Goal: Register for event/course

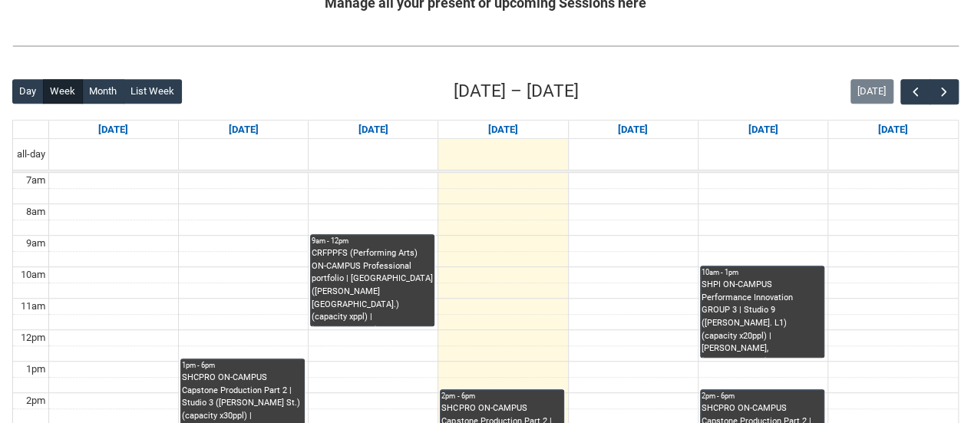
scroll to position [353, 0]
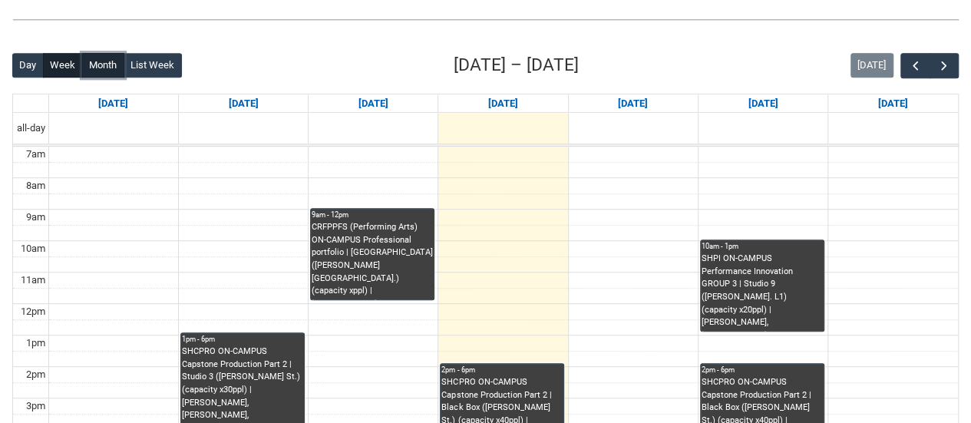
click at [100, 65] on button "Month" at bounding box center [103, 65] width 42 height 25
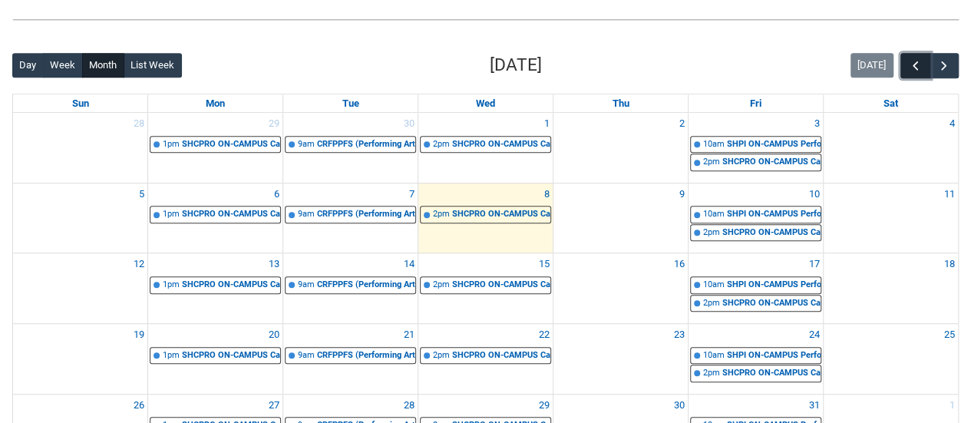
click at [912, 66] on span "button" at bounding box center [915, 65] width 15 height 15
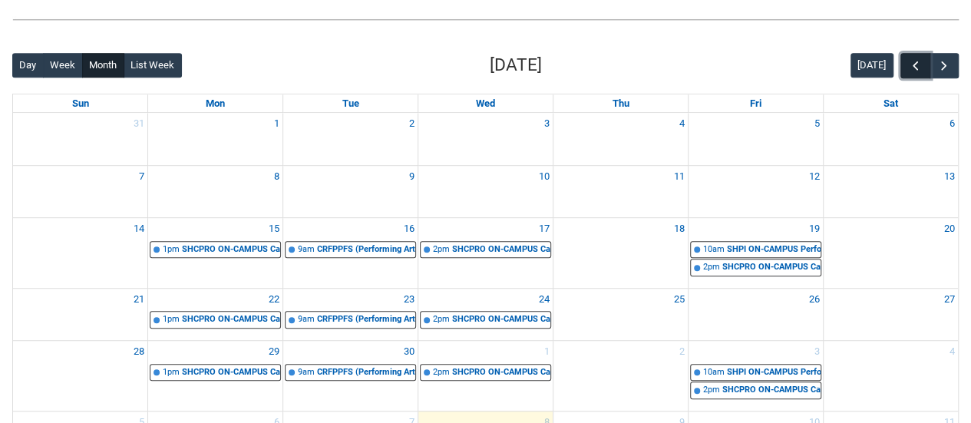
click at [912, 66] on span "button" at bounding box center [915, 65] width 15 height 15
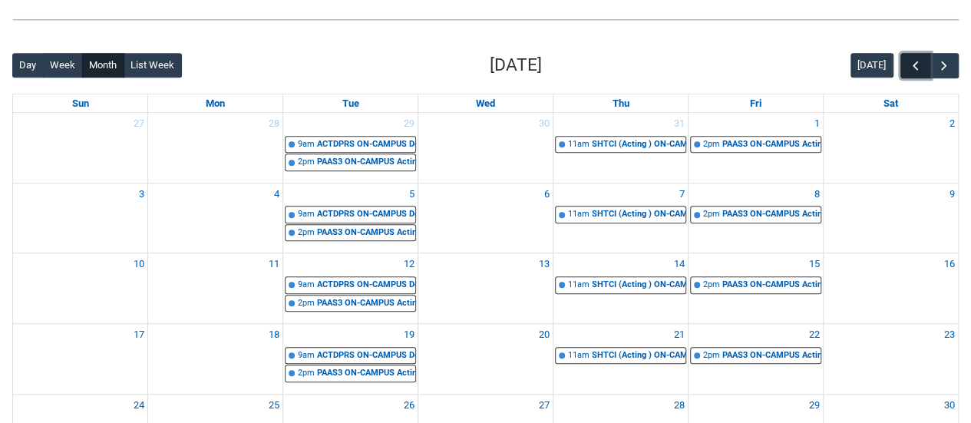
click at [912, 66] on span "button" at bounding box center [915, 65] width 15 height 15
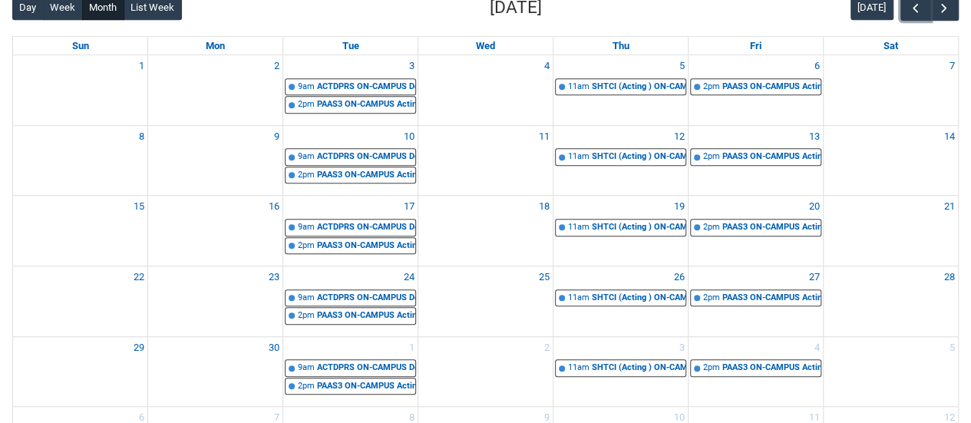
scroll to position [411, 0]
click at [910, 8] on span "button" at bounding box center [915, 7] width 15 height 15
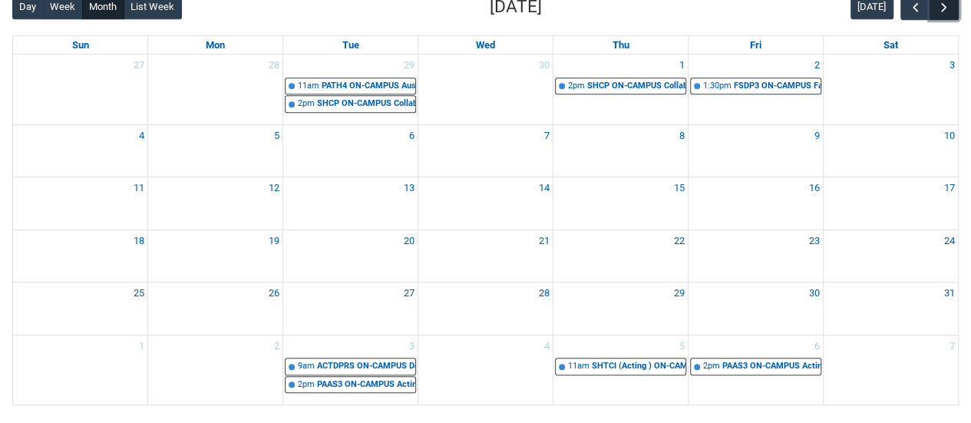
click at [950, 4] on span "button" at bounding box center [943, 7] width 15 height 15
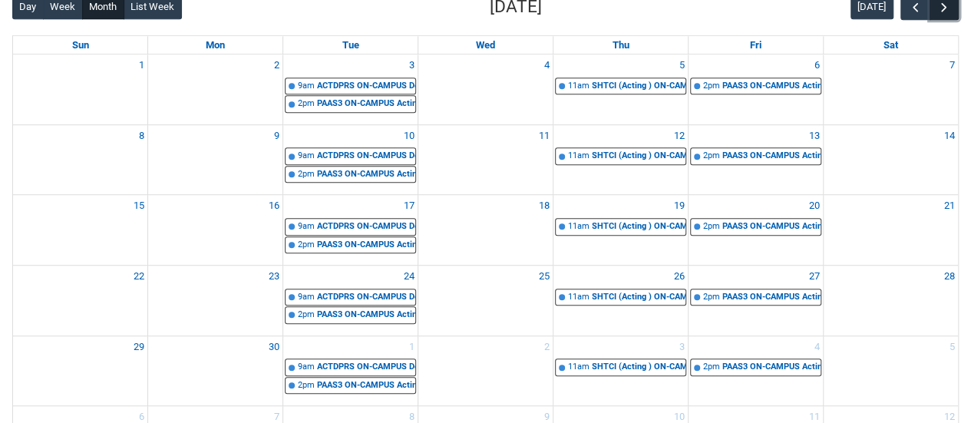
click at [939, 13] on span "button" at bounding box center [943, 7] width 15 height 15
click at [638, 90] on div "SHTCI (Acting ) ON-CAMPUS Intimacy, Consent and Stage Combat Group 3 | Black Bo…" at bounding box center [639, 86] width 94 height 13
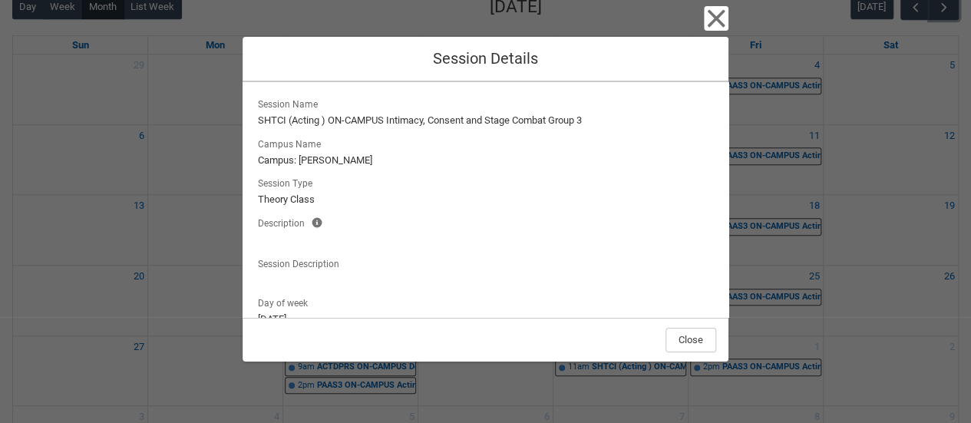
scroll to position [196, 0]
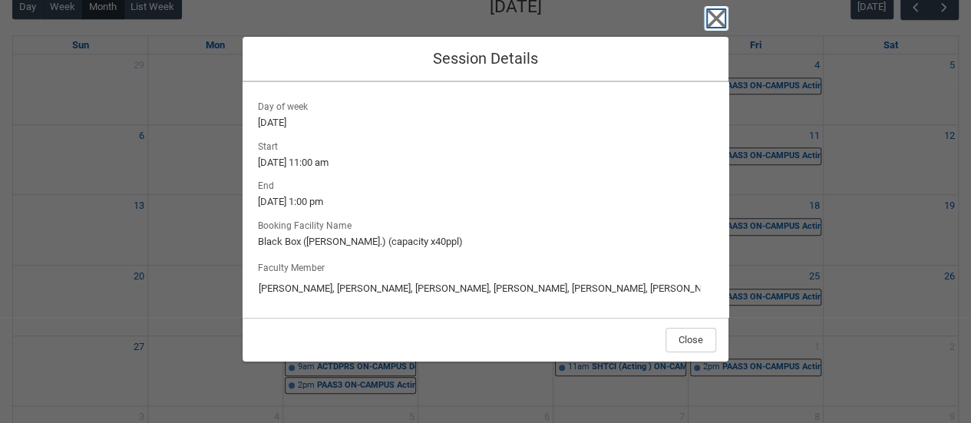
click at [721, 21] on icon "button" at bounding box center [716, 18] width 25 height 25
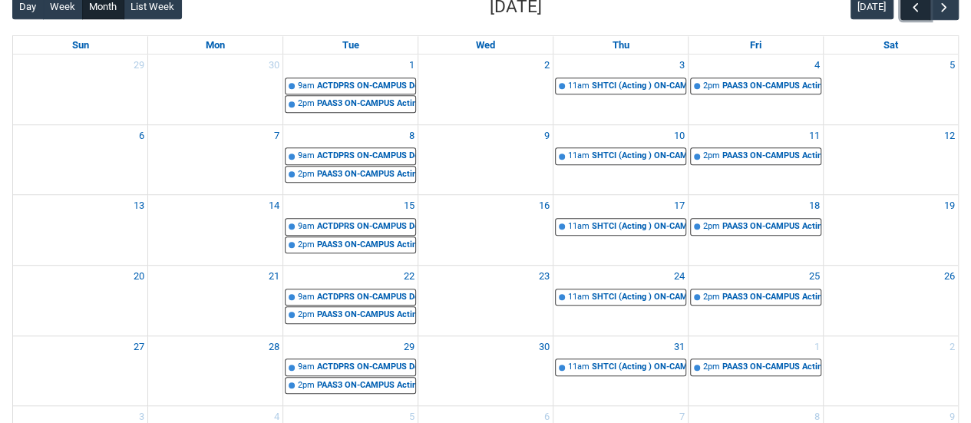
click at [924, 15] on button "button" at bounding box center [914, 7] width 29 height 25
click at [914, 12] on span "button" at bounding box center [915, 7] width 15 height 15
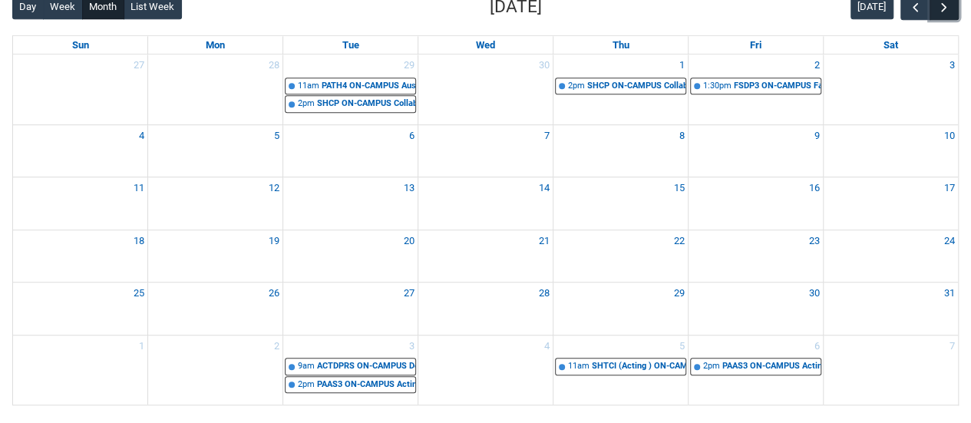
click at [950, 18] on button "button" at bounding box center [943, 7] width 29 height 25
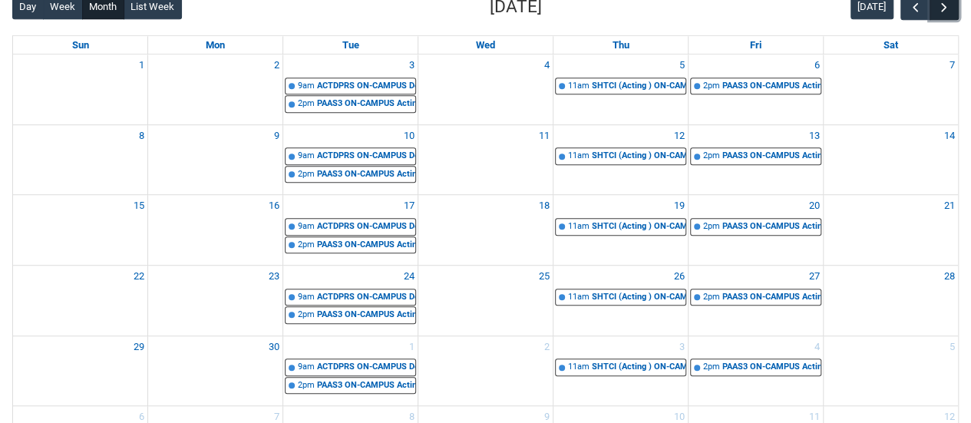
click at [947, 0] on span "button" at bounding box center [943, 7] width 15 height 15
click at [947, 15] on button "button" at bounding box center [943, 7] width 29 height 25
